Goal: Task Accomplishment & Management: Complete application form

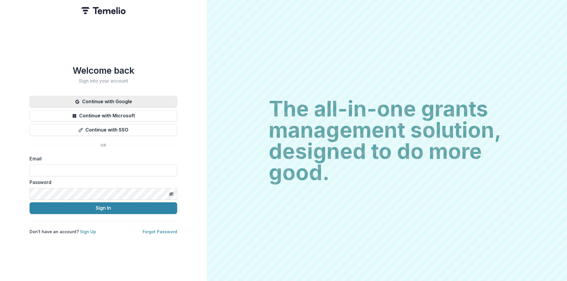
click at [121, 102] on button "Continue with Google" at bounding box center [104, 102] width 148 height 12
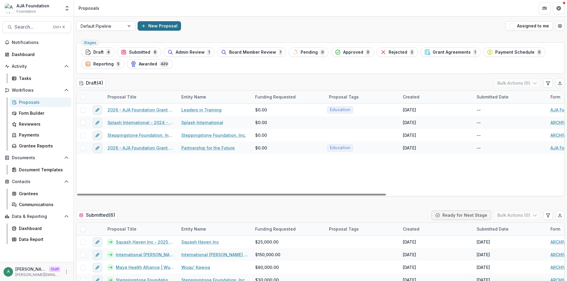
click at [152, 28] on button "New Proposal" at bounding box center [159, 25] width 43 height 9
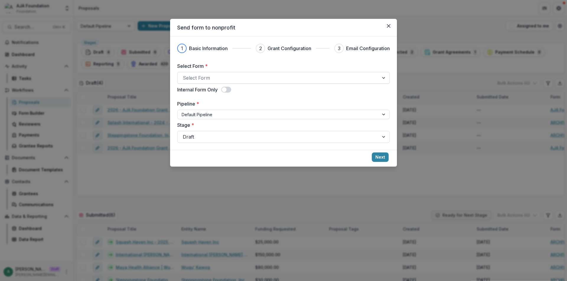
click at [239, 76] on div at bounding box center [278, 78] width 191 height 8
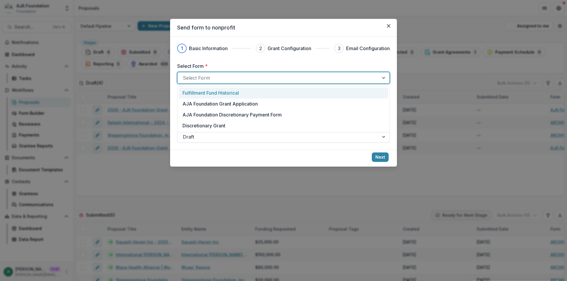
click at [234, 94] on p "Fulfillment Fund Historical" at bounding box center [210, 92] width 56 height 7
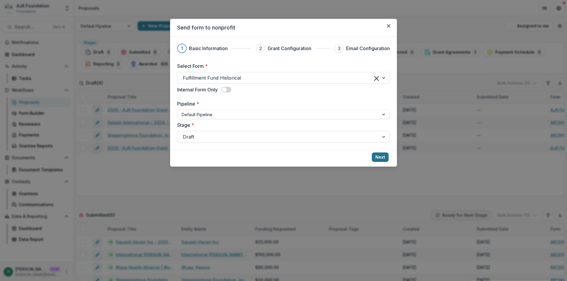
click at [384, 158] on button "Next" at bounding box center [380, 157] width 17 height 9
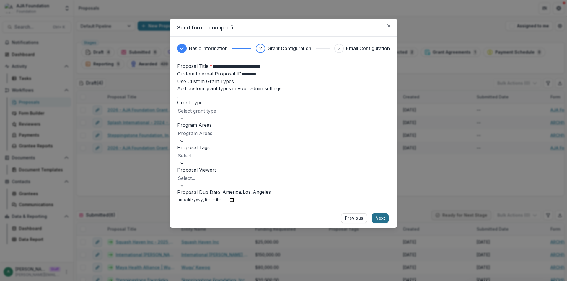
click at [379, 223] on button "Next" at bounding box center [380, 218] width 17 height 9
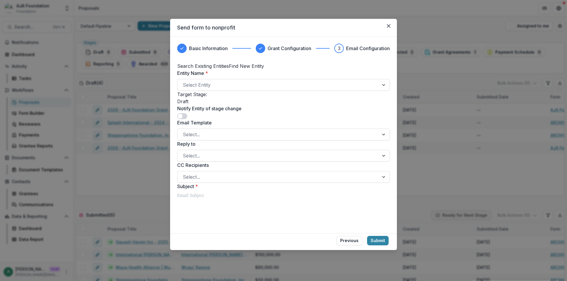
click at [187, 119] on span at bounding box center [182, 116] width 10 height 6
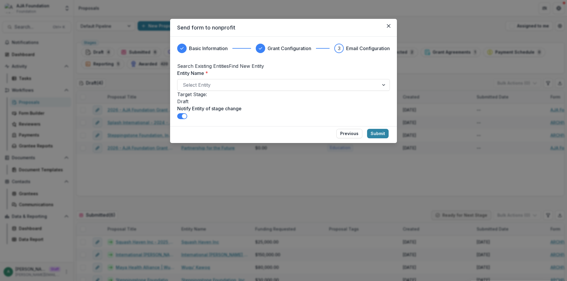
click at [187, 119] on span at bounding box center [184, 116] width 5 height 5
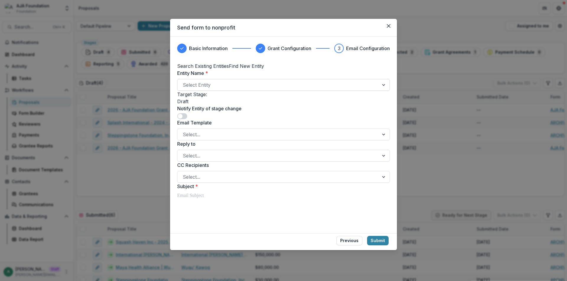
click at [232, 89] on div at bounding box center [278, 85] width 191 height 8
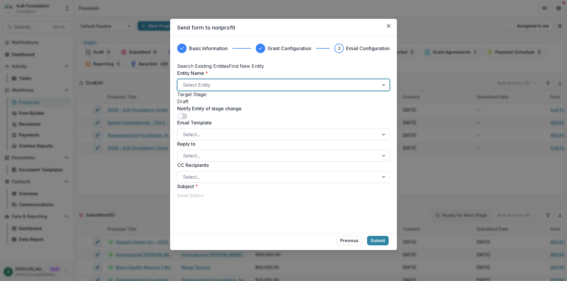
click at [113, 91] on div "Send form to nonprofit Basic Information Grant Configuration 3 Email Configurat…" at bounding box center [283, 140] width 567 height 281
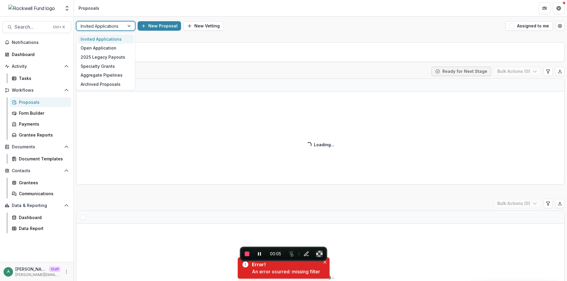
click at [93, 27] on div at bounding box center [101, 25] width 40 height 7
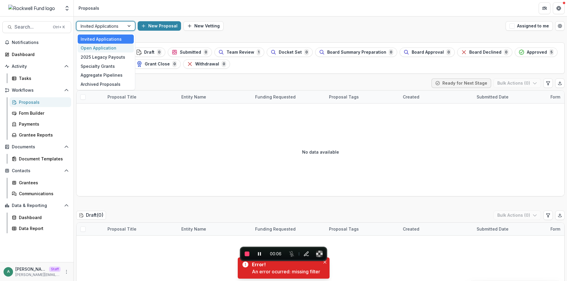
click at [102, 48] on div "Open Application" at bounding box center [106, 48] width 56 height 9
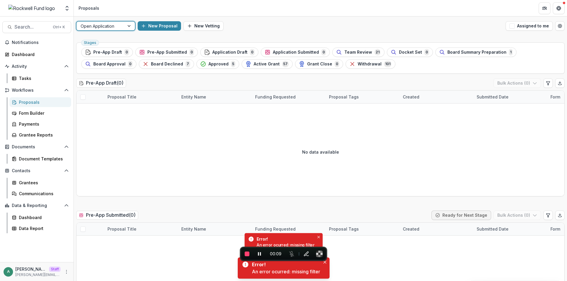
click at [114, 27] on div at bounding box center [101, 25] width 40 height 7
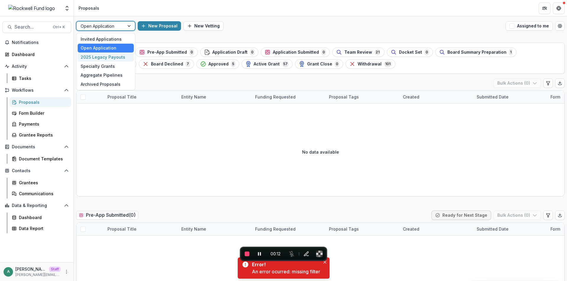
click at [108, 56] on div "2025 Legacy Payouts" at bounding box center [106, 57] width 56 height 9
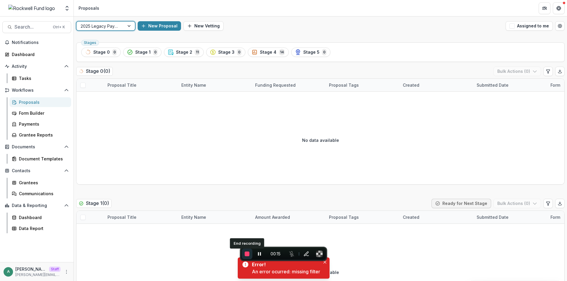
click at [249, 254] on span "End recording" at bounding box center [247, 254] width 5 height 5
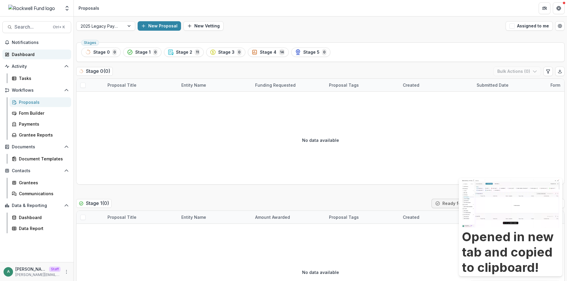
click at [41, 56] on div "Dashboard" at bounding box center [39, 54] width 55 height 6
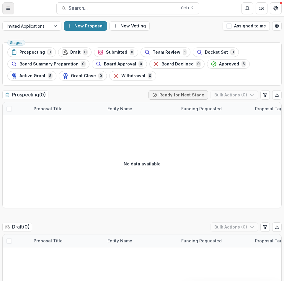
click at [7, 6] on icon "Toggle Menu" at bounding box center [8, 8] width 5 height 5
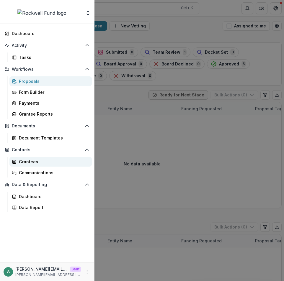
click at [42, 163] on div "Grantees" at bounding box center [53, 162] width 68 height 6
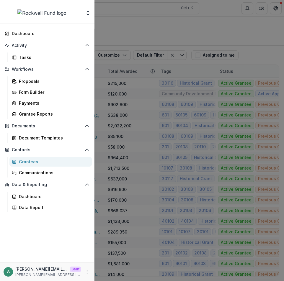
click at [143, 83] on div "Aggregate Analysis Foundations [PERSON_NAME] Foundation MFH Workflow Sandbox Tr…" at bounding box center [142, 140] width 284 height 281
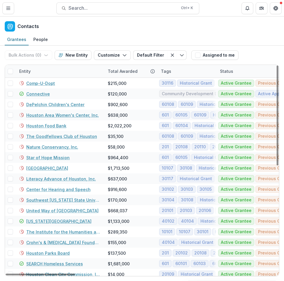
click at [9, 72] on span at bounding box center [10, 71] width 5 height 5
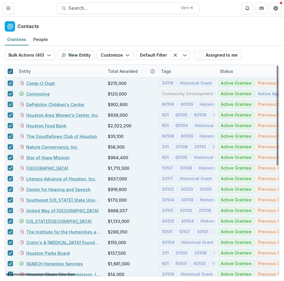
click at [9, 72] on polyline at bounding box center [10, 71] width 3 height 2
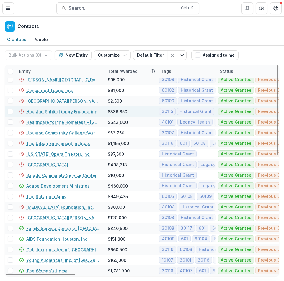
scroll to position [280, 0]
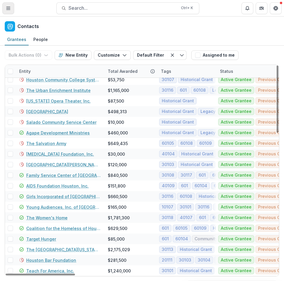
click at [5, 7] on button "Toggle Menu" at bounding box center [8, 8] width 12 height 12
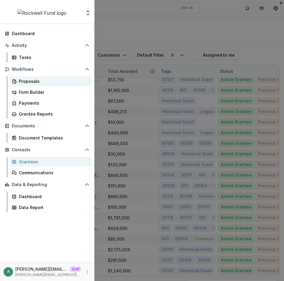
click at [43, 82] on div "Proposals" at bounding box center [53, 81] width 68 height 6
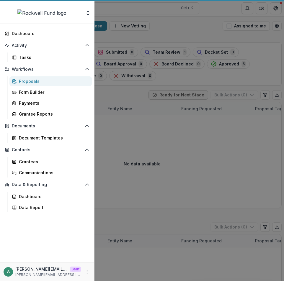
click at [202, 75] on div "Aggregate Analysis Foundations [PERSON_NAME] Foundation MFH Workflow Sandbox Tr…" at bounding box center [142, 140] width 284 height 281
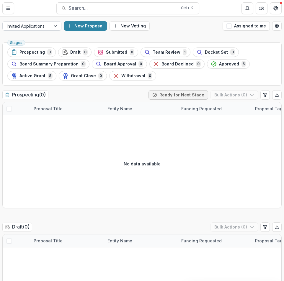
click at [41, 28] on div at bounding box center [27, 25] width 40 height 7
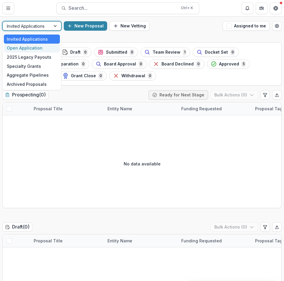
click at [37, 48] on div "Open Application" at bounding box center [32, 48] width 56 height 9
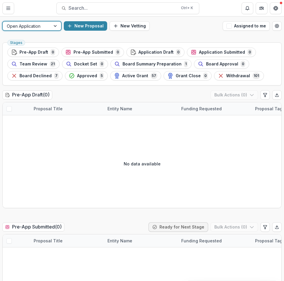
click at [41, 26] on div at bounding box center [27, 25] width 40 height 7
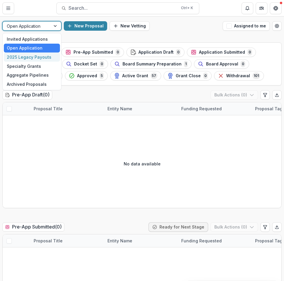
click at [41, 56] on div "2025 Legacy Payouts" at bounding box center [32, 57] width 56 height 9
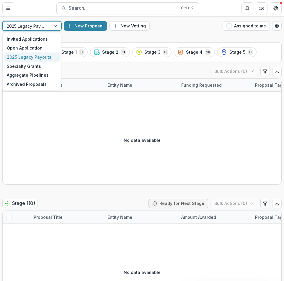
click at [38, 28] on div at bounding box center [27, 25] width 40 height 7
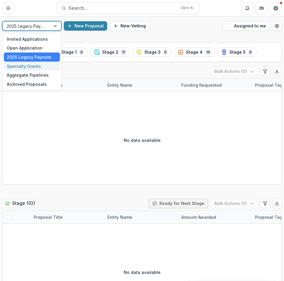
click at [38, 69] on div "Specialty Grants" at bounding box center [32, 66] width 56 height 9
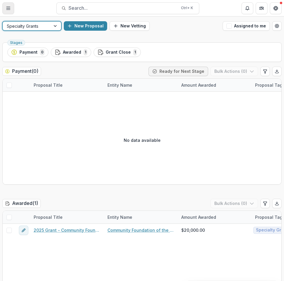
click at [7, 8] on line "Toggle Menu" at bounding box center [8, 8] width 4 height 0
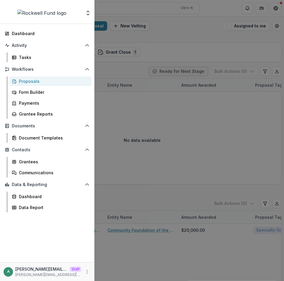
click at [111, 10] on div "Aggregate Analysis Foundations [PERSON_NAME] Foundation MFH Workflow Sandbox Tr…" at bounding box center [142, 140] width 284 height 281
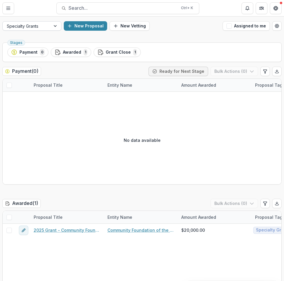
drag, startPoint x: 45, startPoint y: 25, endPoint x: 42, endPoint y: 28, distance: 4.5
click at [45, 25] on div at bounding box center [27, 25] width 40 height 7
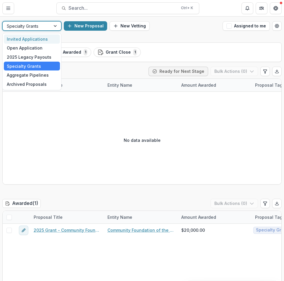
click at [38, 39] on div "Invited Applications" at bounding box center [32, 39] width 56 height 9
